Goal: Find specific page/section: Find specific page/section

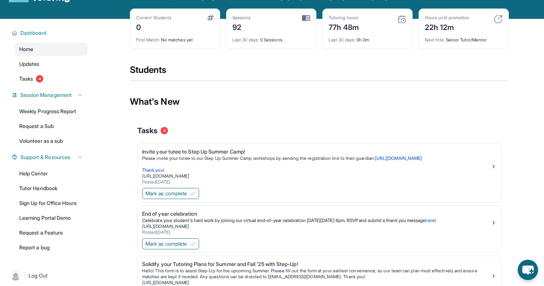
scroll to position [30, 0]
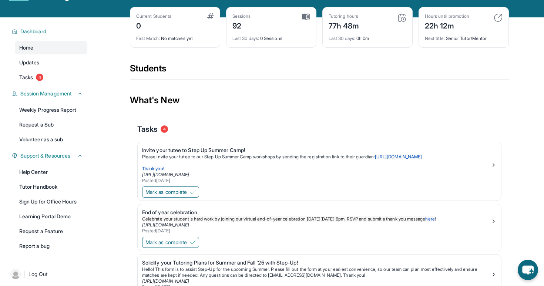
click at [139, 24] on div "0" at bounding box center [153, 25] width 35 height 12
click at [50, 218] on link "Learning Portal Demo" at bounding box center [51, 216] width 73 height 13
